Goal: Task Accomplishment & Management: Use online tool/utility

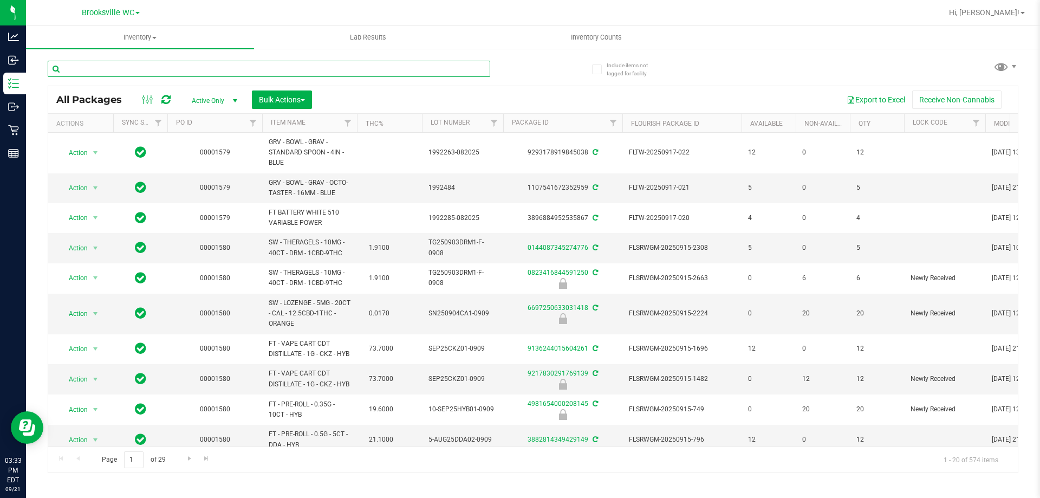
click at [234, 67] on input "text" at bounding box center [269, 69] width 442 height 16
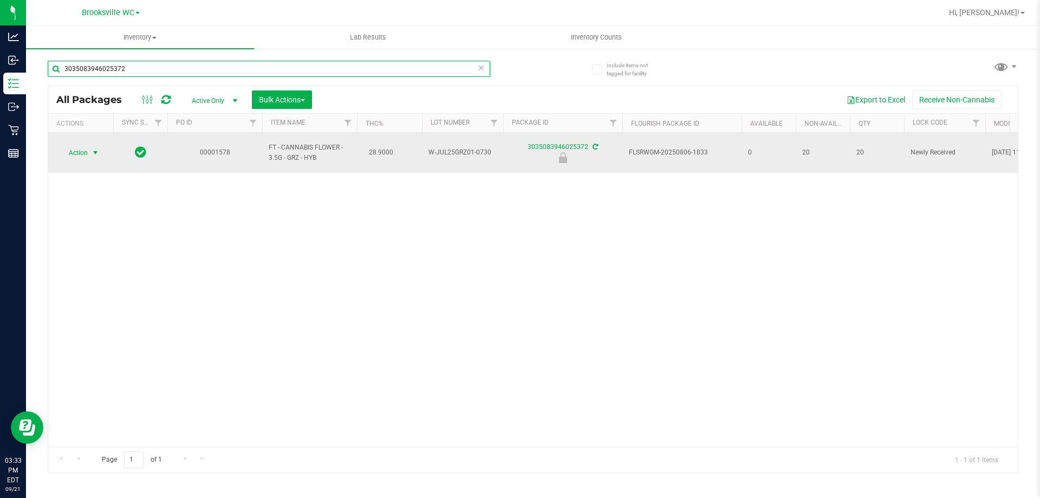
type input "3035083946025372"
click at [98, 149] on span "select" at bounding box center [95, 152] width 9 height 9
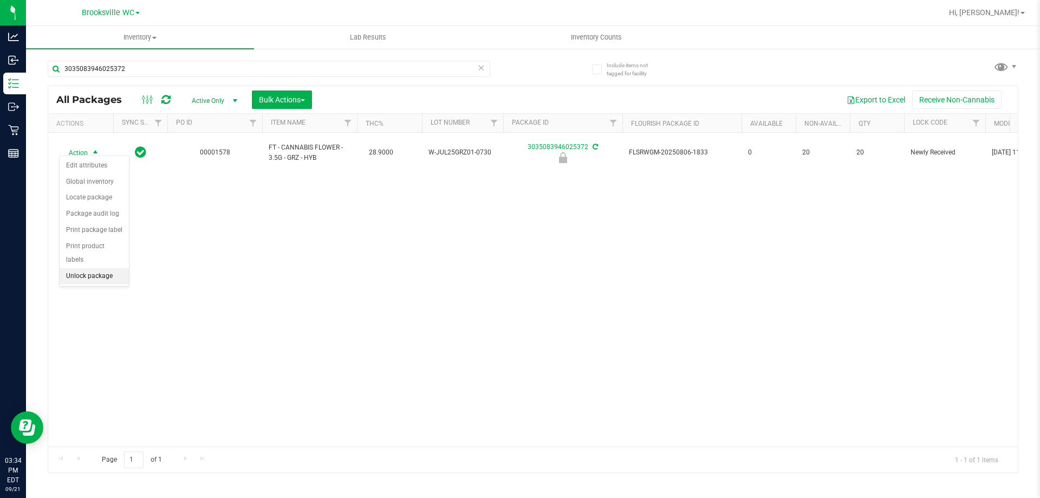
click at [86, 268] on li "Unlock package" at bounding box center [94, 276] width 69 height 16
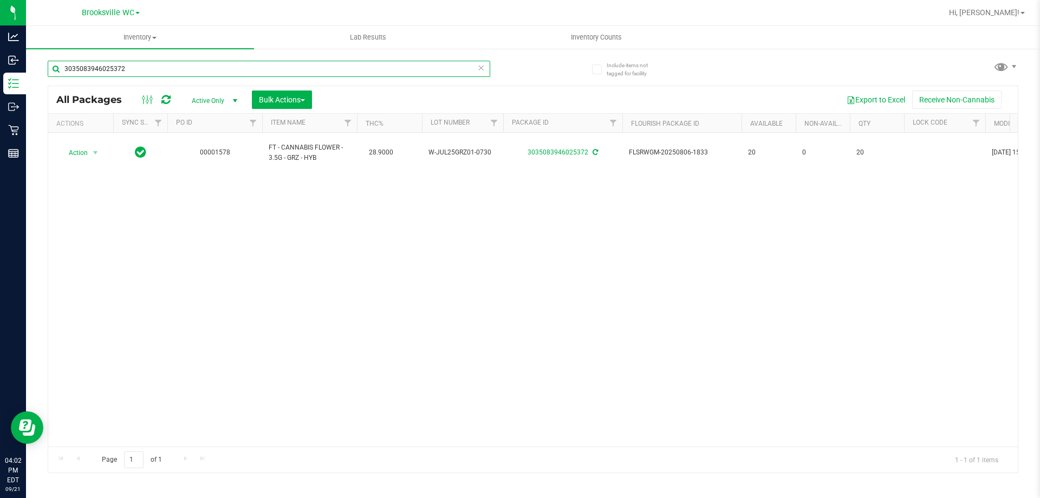
click at [341, 64] on input "3035083946025372" at bounding box center [269, 69] width 442 height 16
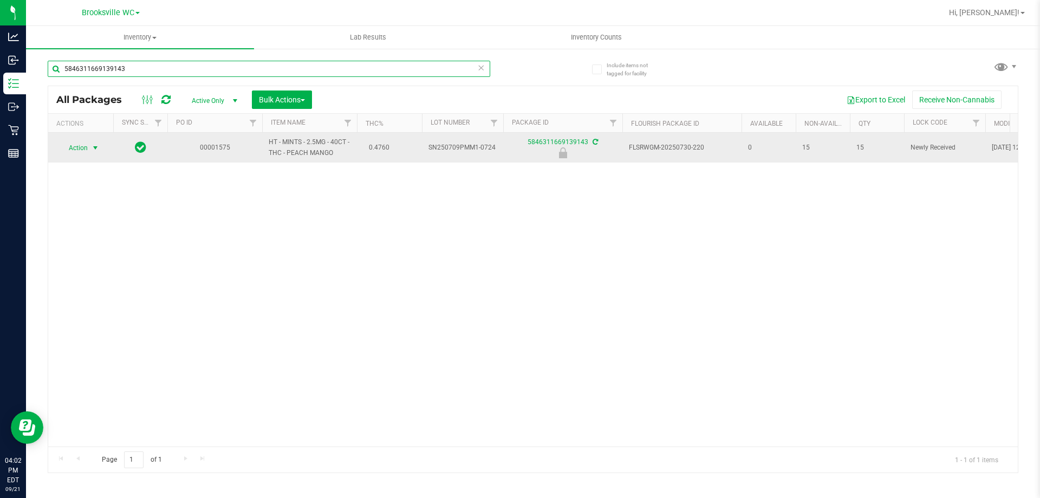
type input "5846311669139143"
click at [87, 147] on span "Action" at bounding box center [73, 147] width 29 height 15
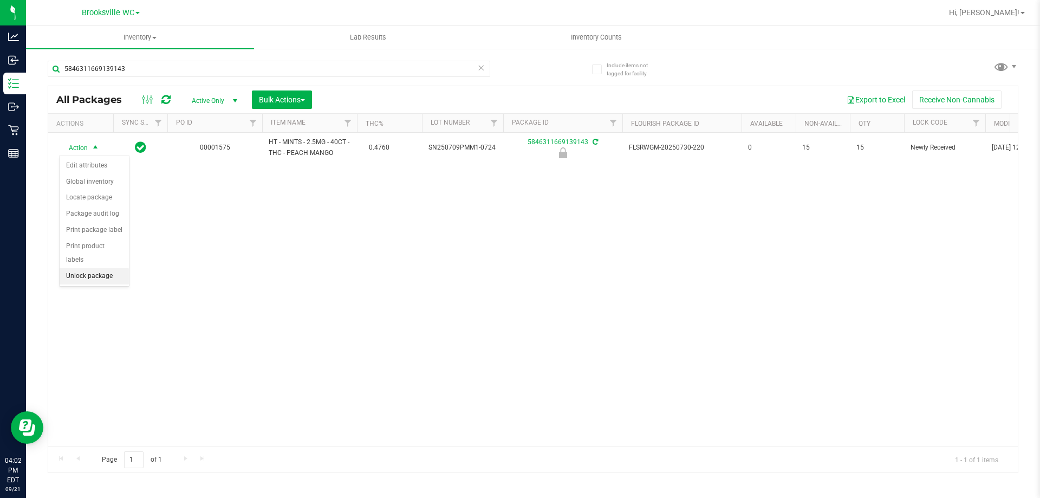
click at [103, 268] on li "Unlock package" at bounding box center [94, 276] width 69 height 16
